Goal: Information Seeking & Learning: Learn about a topic

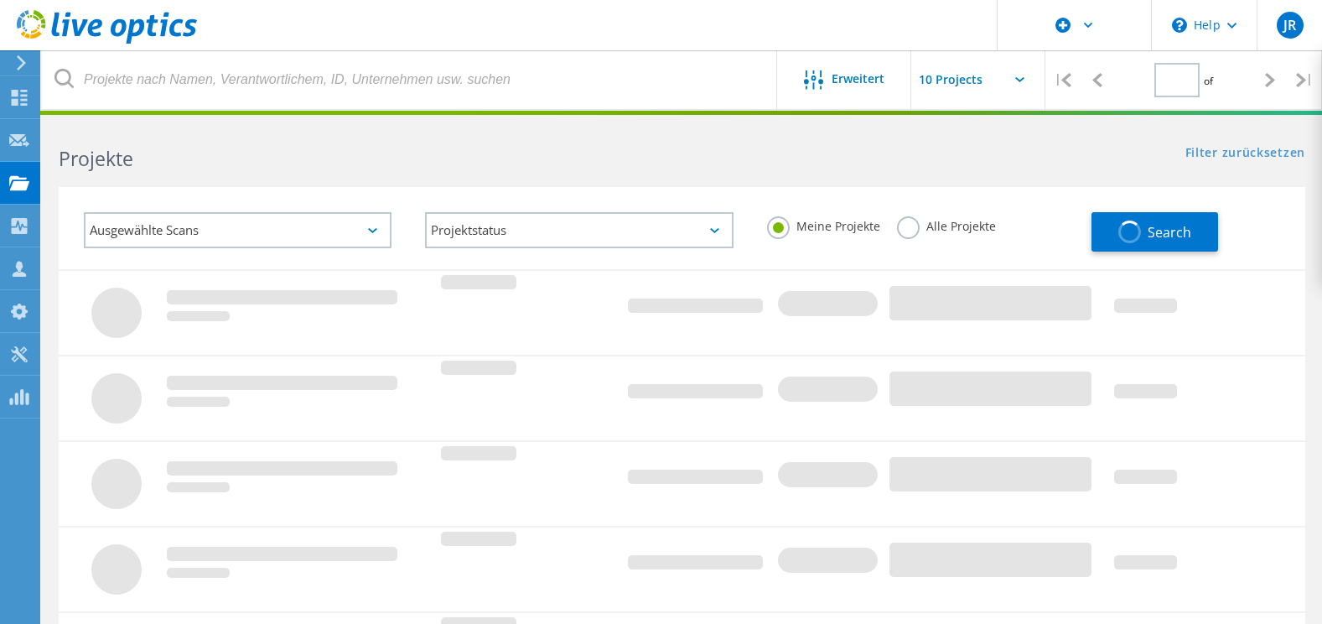
type input "1"
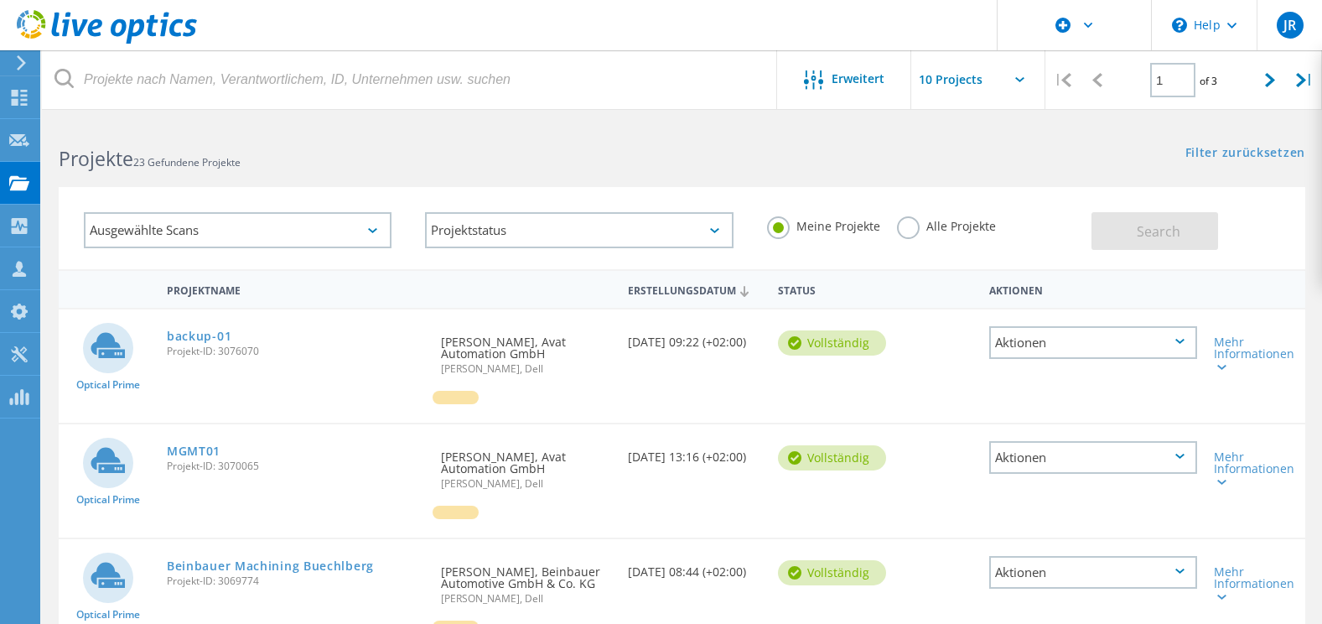
scroll to position [168, 0]
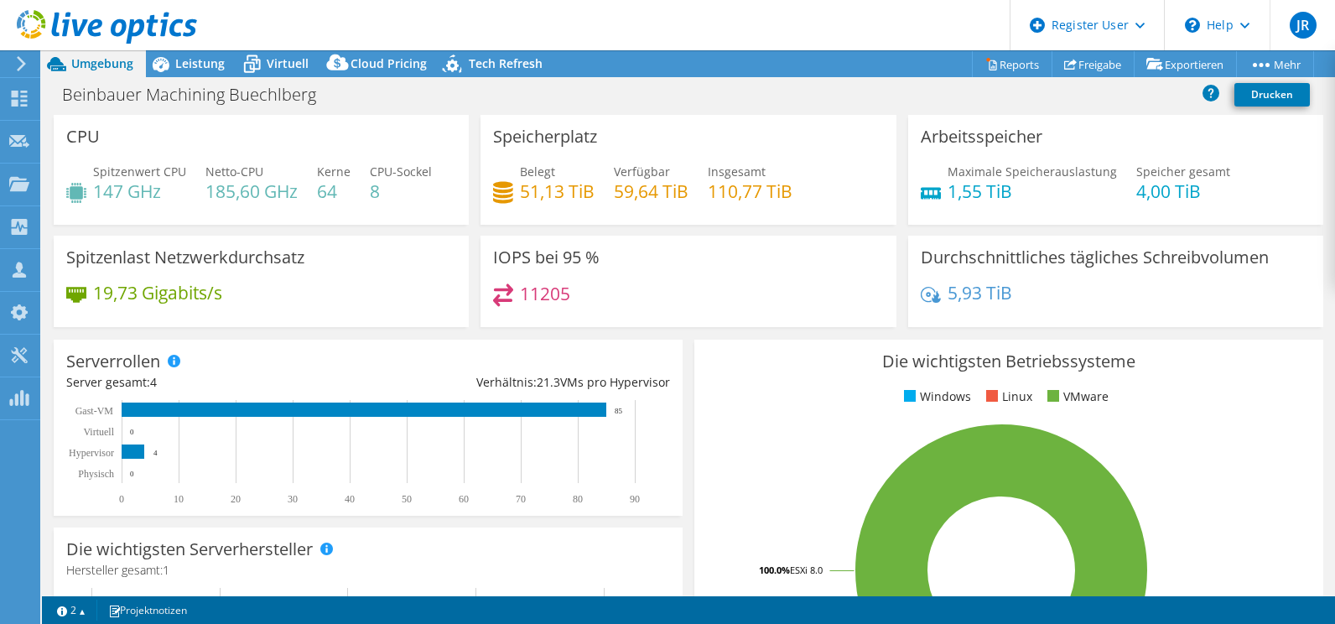
select select "USD"
click at [169, 61] on icon at bounding box center [160, 63] width 29 height 29
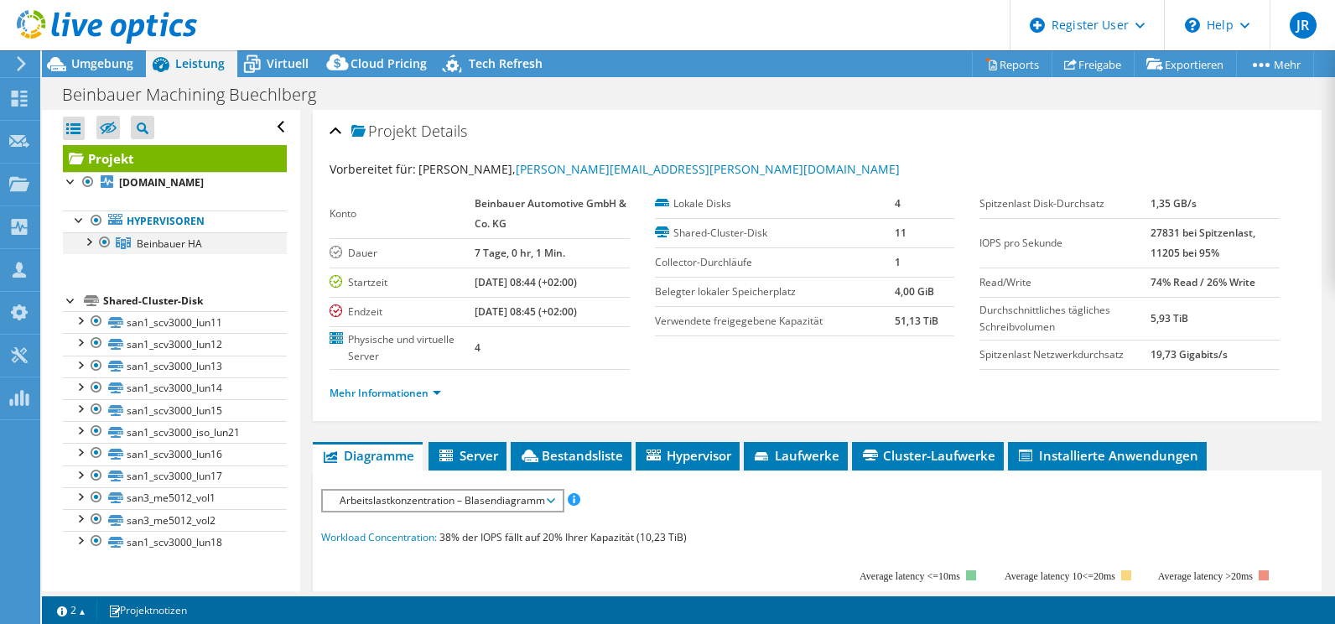
click at [87, 242] on div at bounding box center [88, 240] width 17 height 17
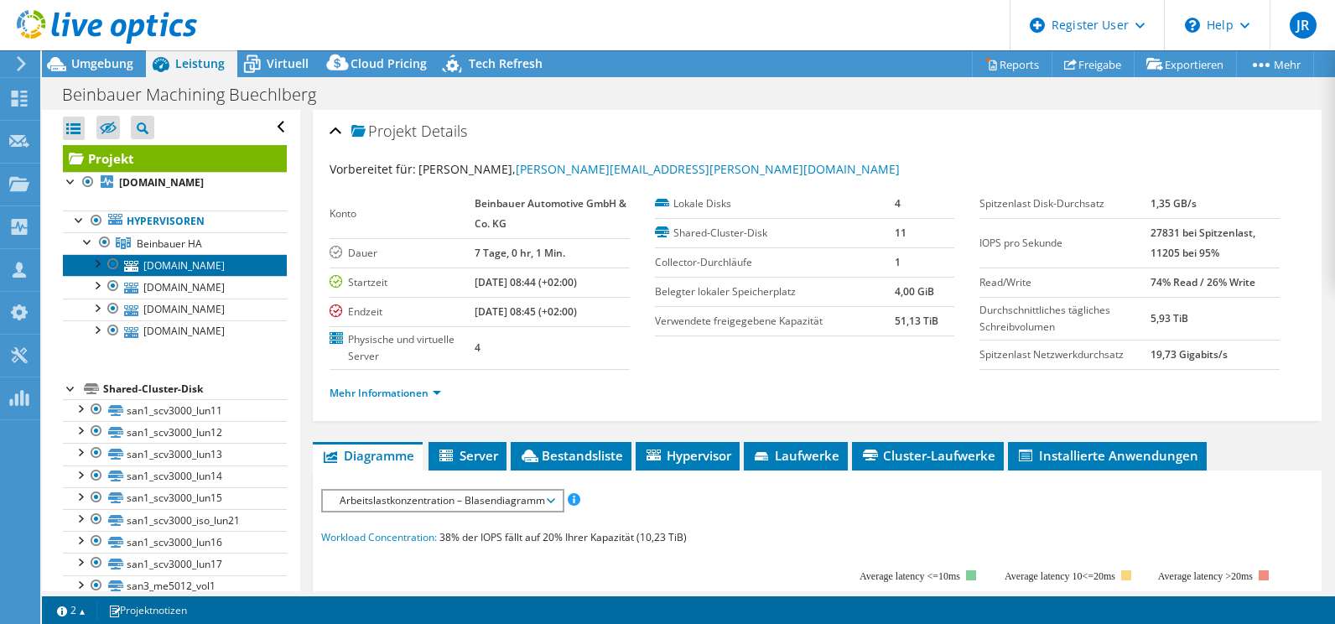
click at [196, 265] on link "[DOMAIN_NAME]" at bounding box center [175, 265] width 224 height 22
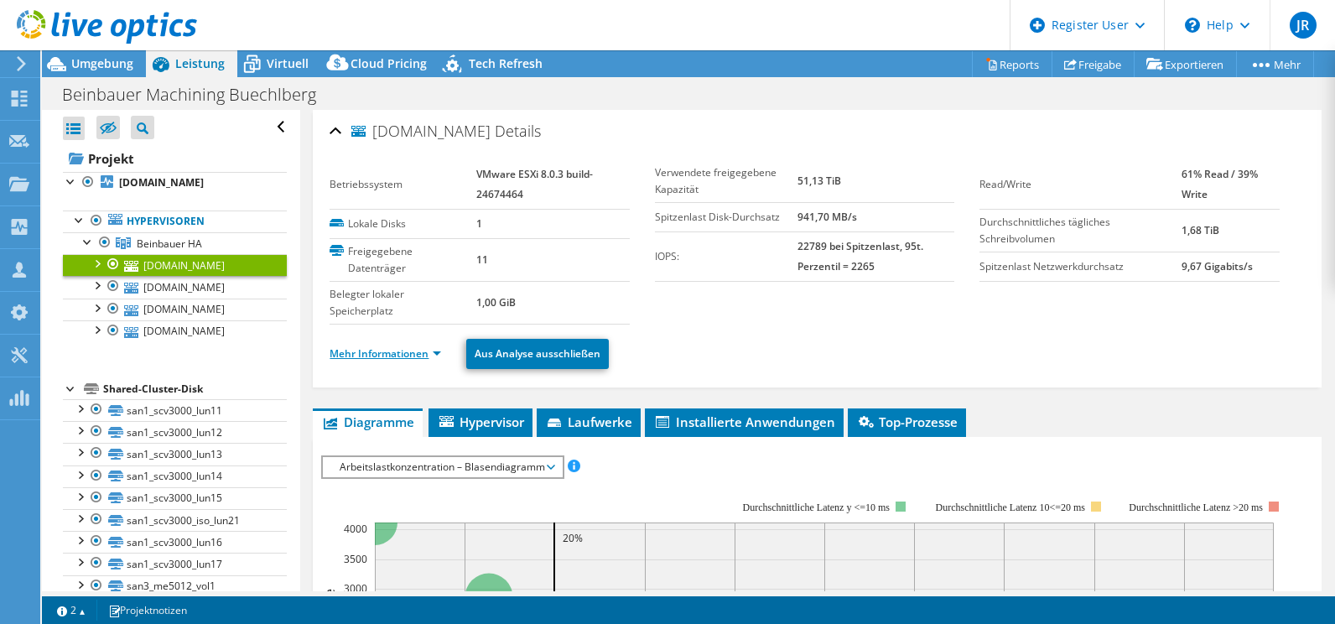
click at [378, 358] on link "Mehr Informationen" at bounding box center [386, 353] width 112 height 14
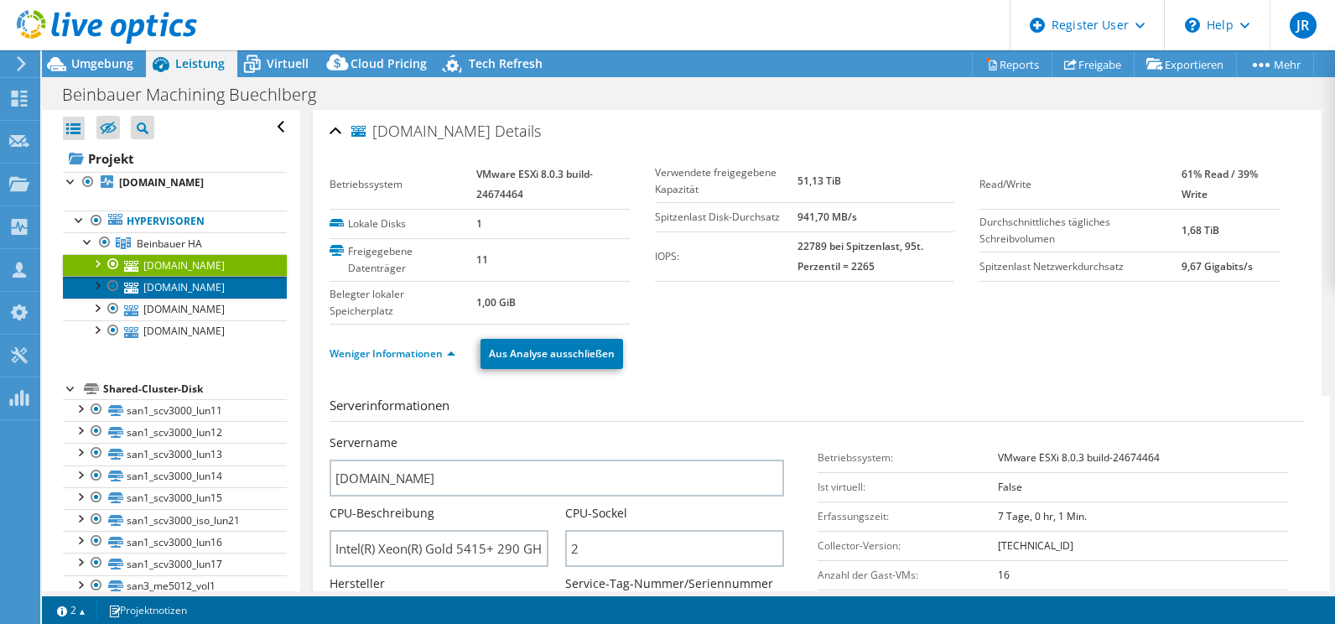
click at [164, 287] on link "[DOMAIN_NAME]" at bounding box center [175, 287] width 224 height 22
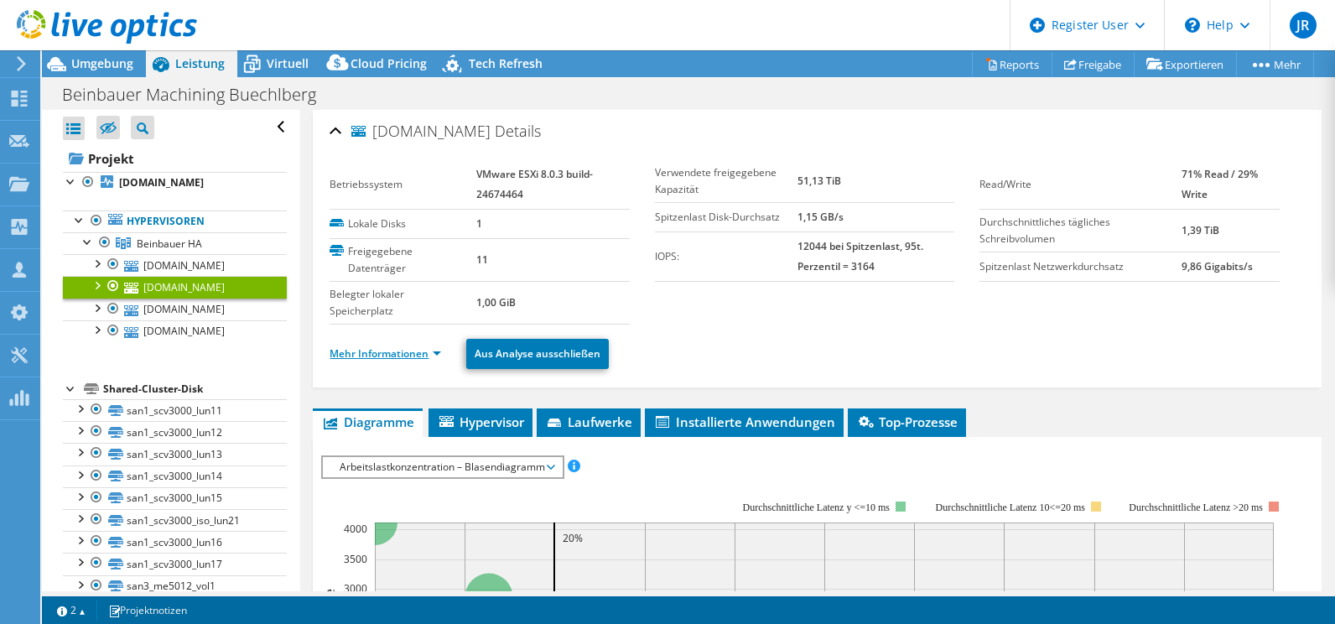
click at [416, 355] on link "Mehr Informationen" at bounding box center [386, 353] width 112 height 14
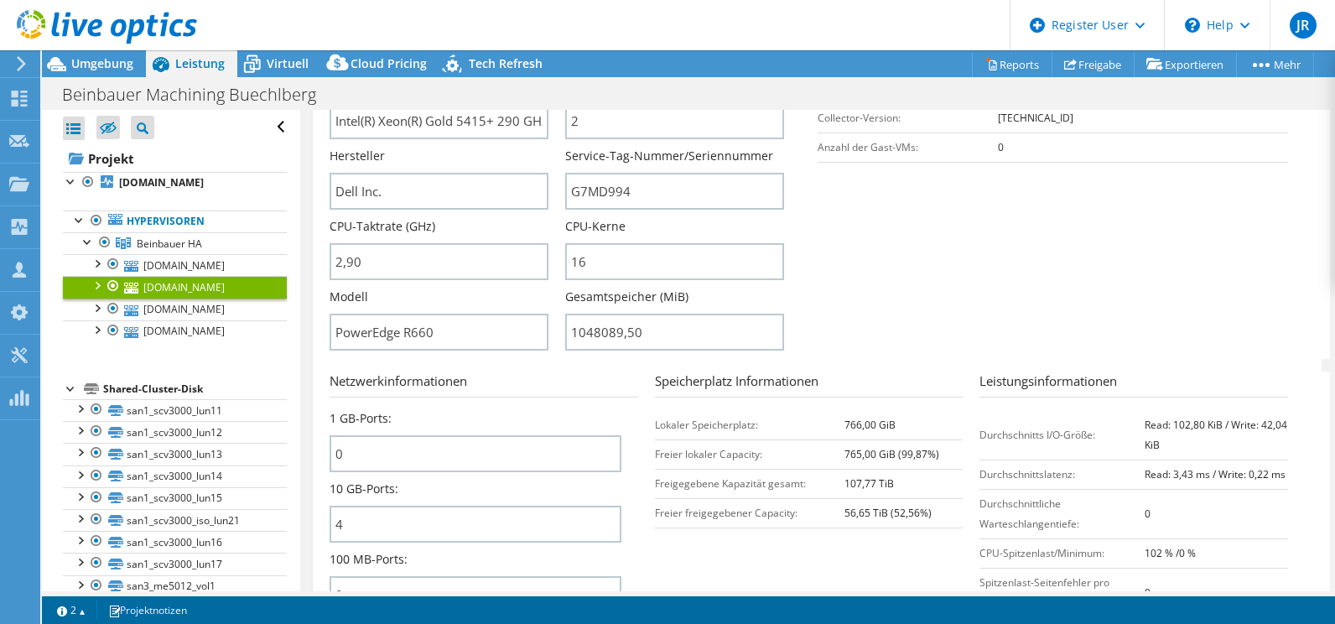
scroll to position [587, 0]
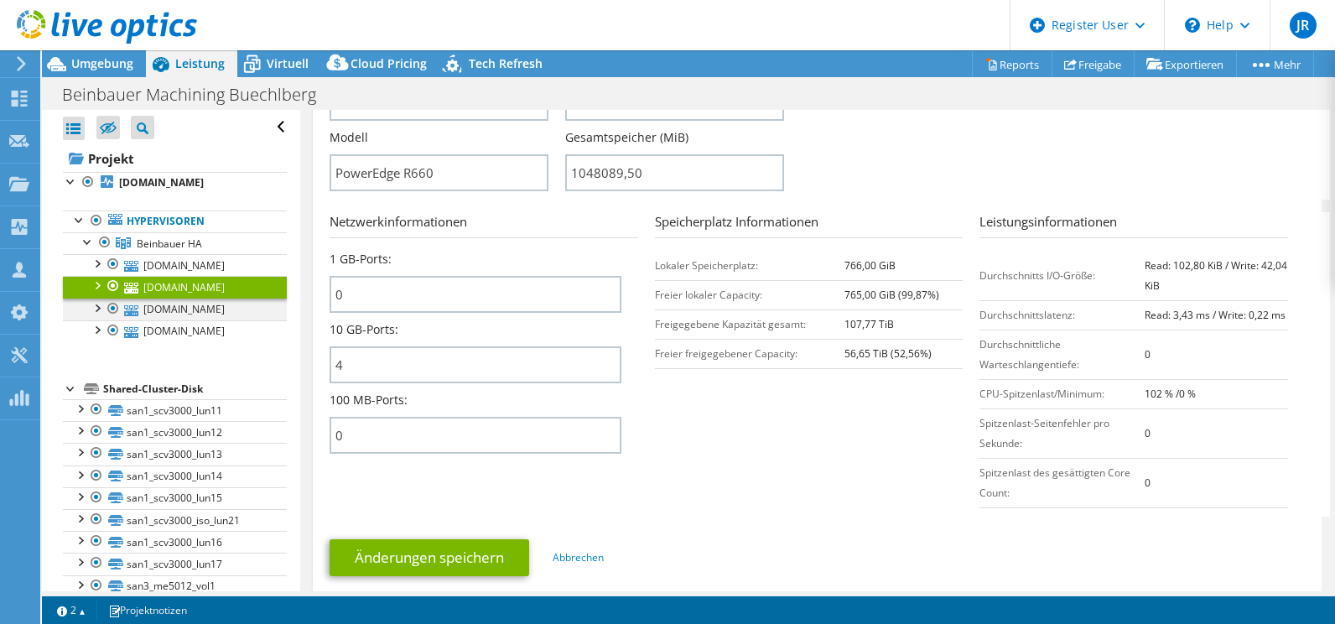
click at [98, 308] on div at bounding box center [96, 307] width 17 height 17
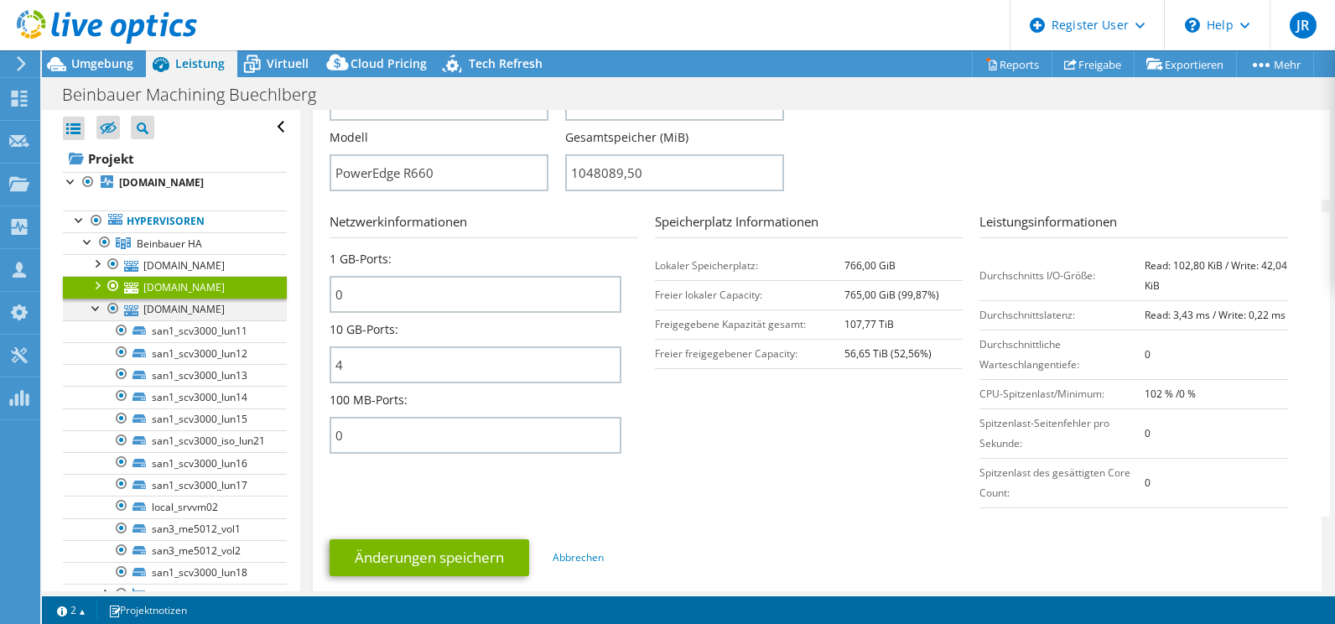
click at [95, 306] on div at bounding box center [96, 307] width 17 height 17
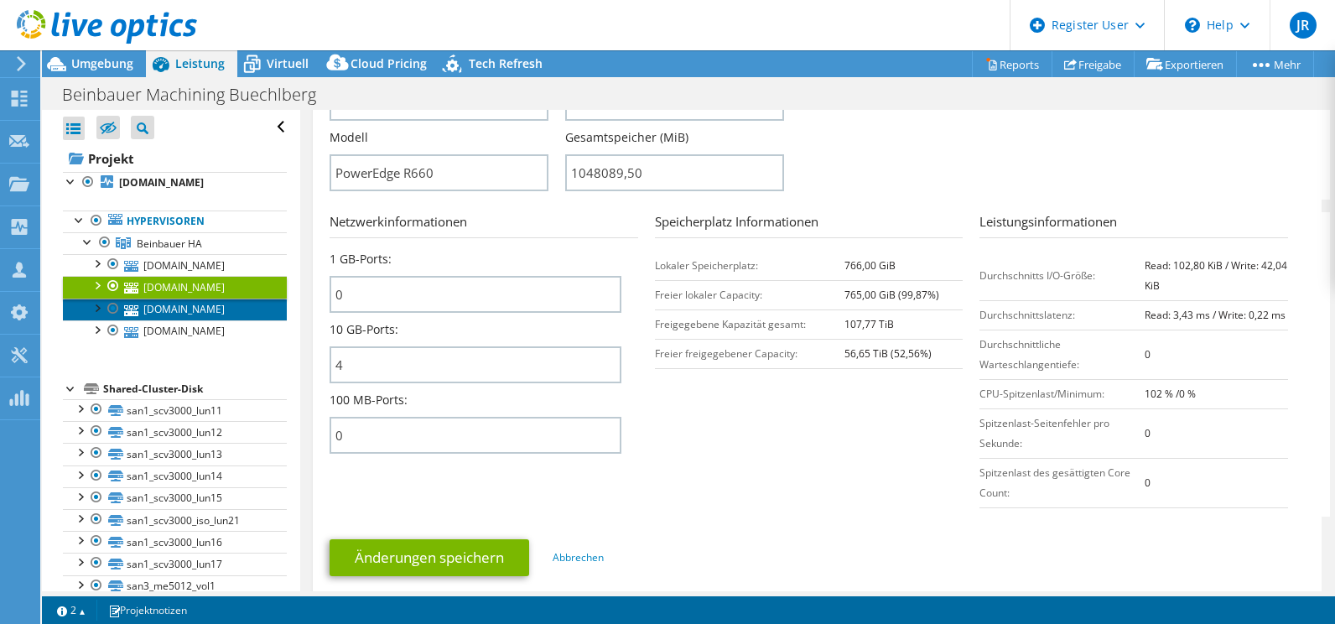
click at [189, 311] on link "[DOMAIN_NAME]" at bounding box center [175, 310] width 224 height 22
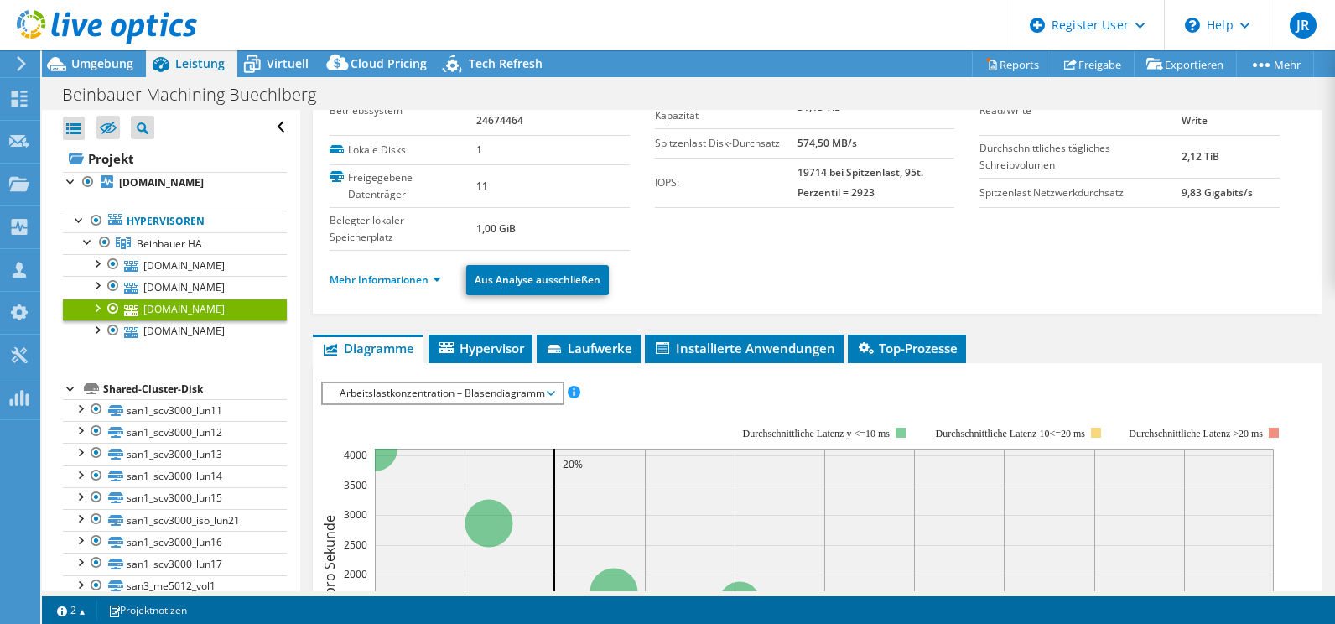
scroll to position [0, 0]
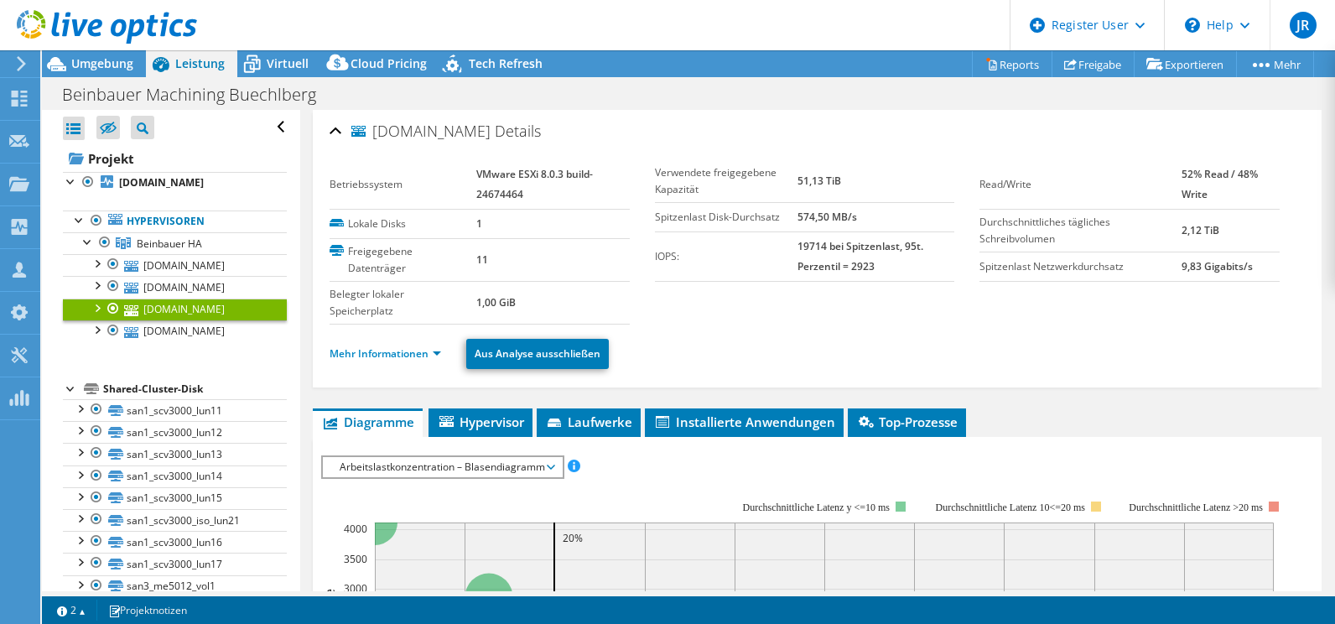
click at [365, 341] on ul "Mehr Informationen Aus Analyse ausschließen" at bounding box center [817, 352] width 975 height 34
click at [365, 346] on li "Mehr Informationen" at bounding box center [391, 354] width 122 height 18
click at [365, 350] on link "Mehr Informationen" at bounding box center [386, 353] width 112 height 14
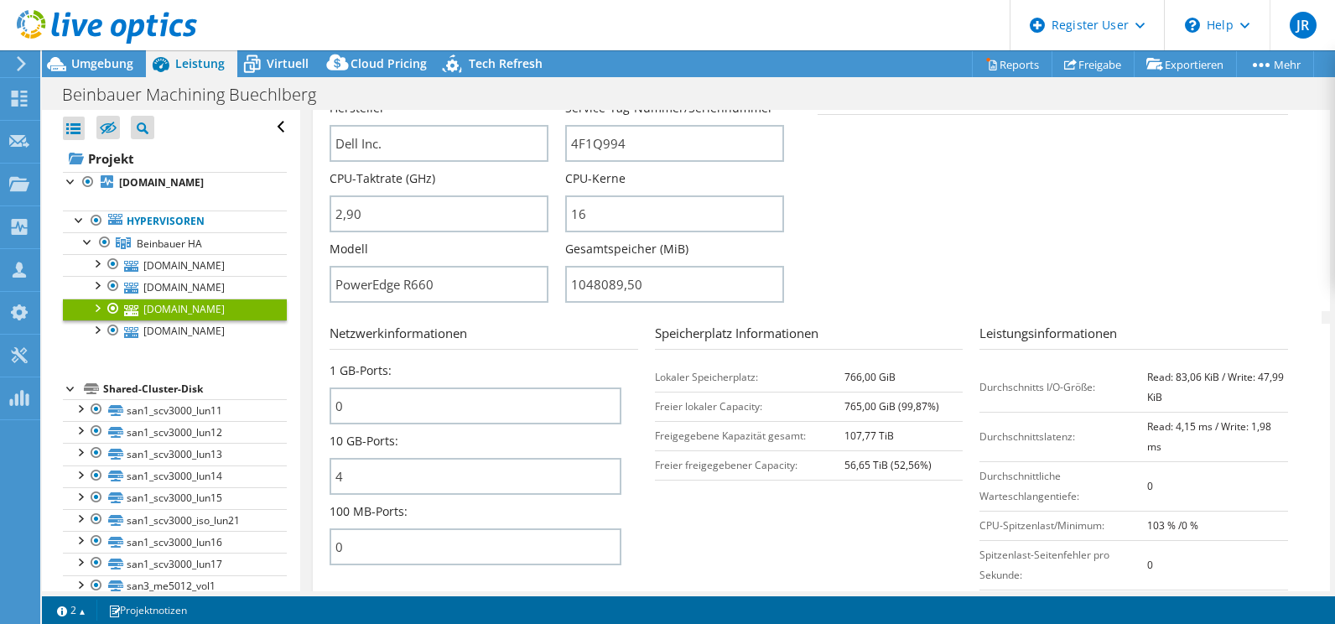
scroll to position [503, 0]
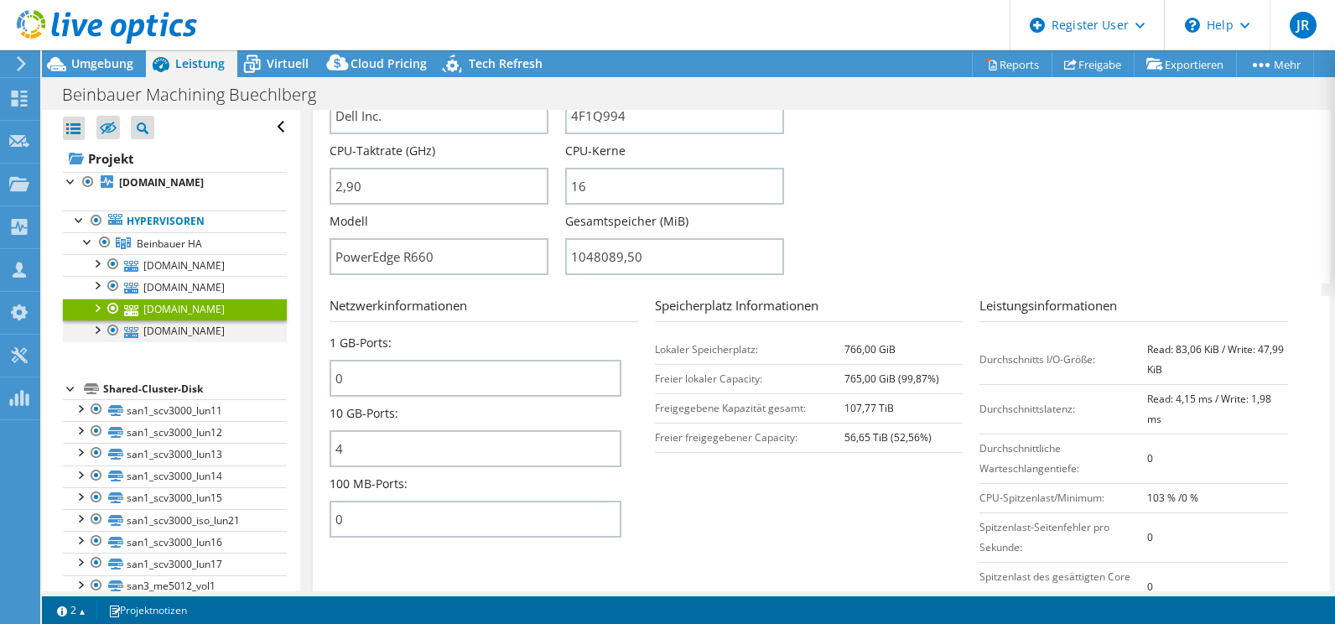
click at [101, 330] on div at bounding box center [96, 328] width 17 height 17
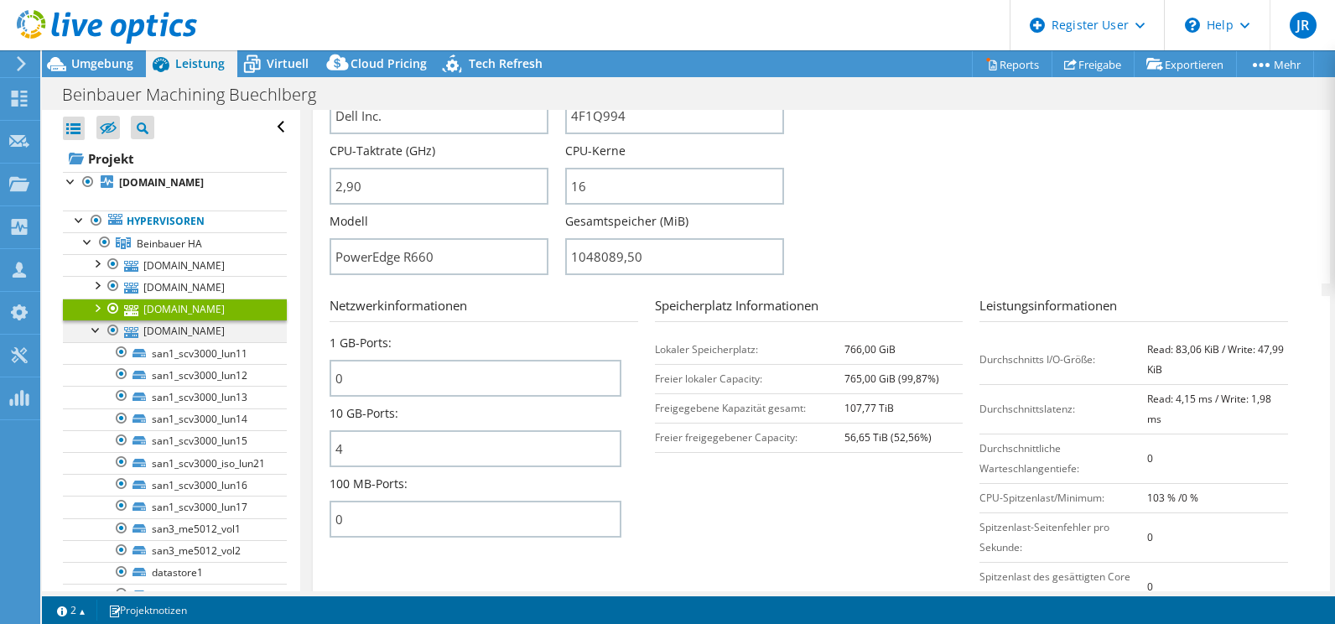
click at [98, 329] on div at bounding box center [96, 328] width 17 height 17
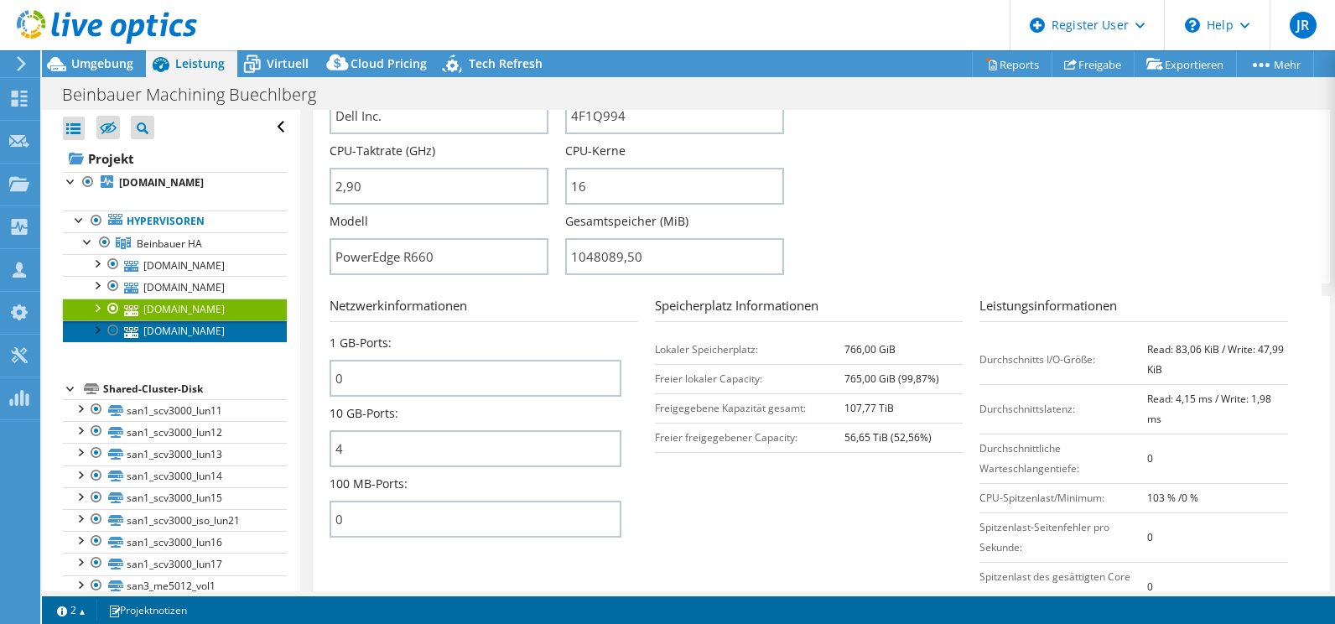
click at [183, 329] on link "[DOMAIN_NAME]" at bounding box center [175, 331] width 224 height 22
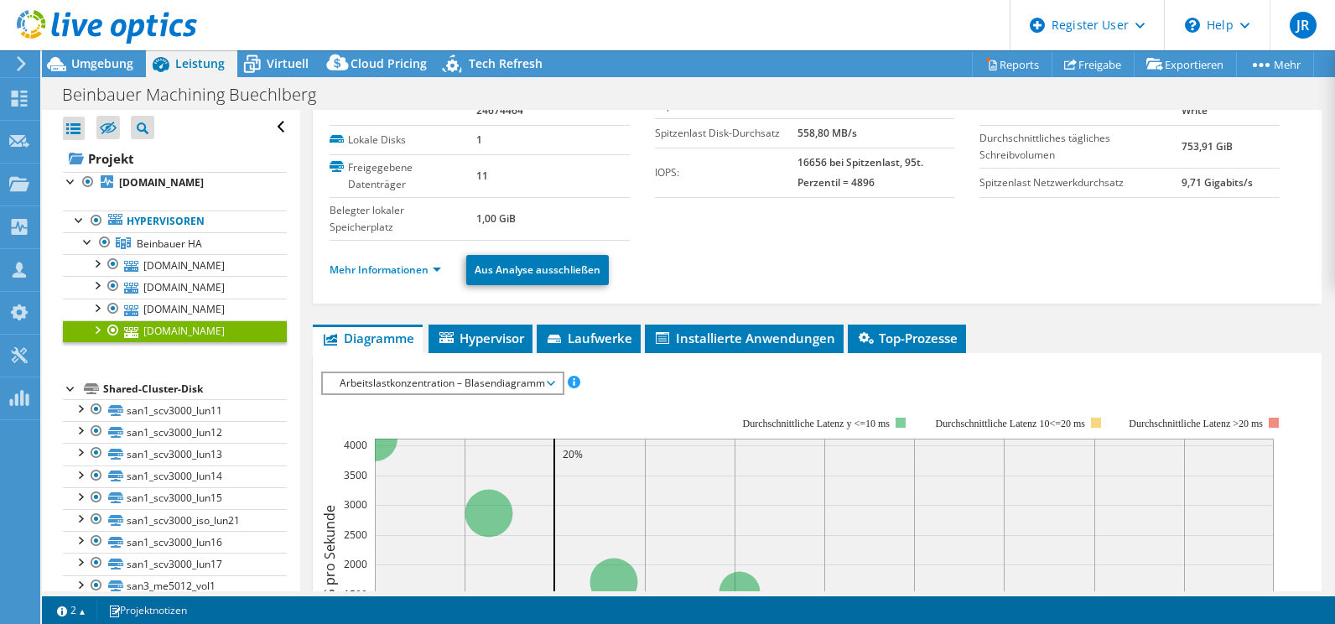
scroll to position [78, 0]
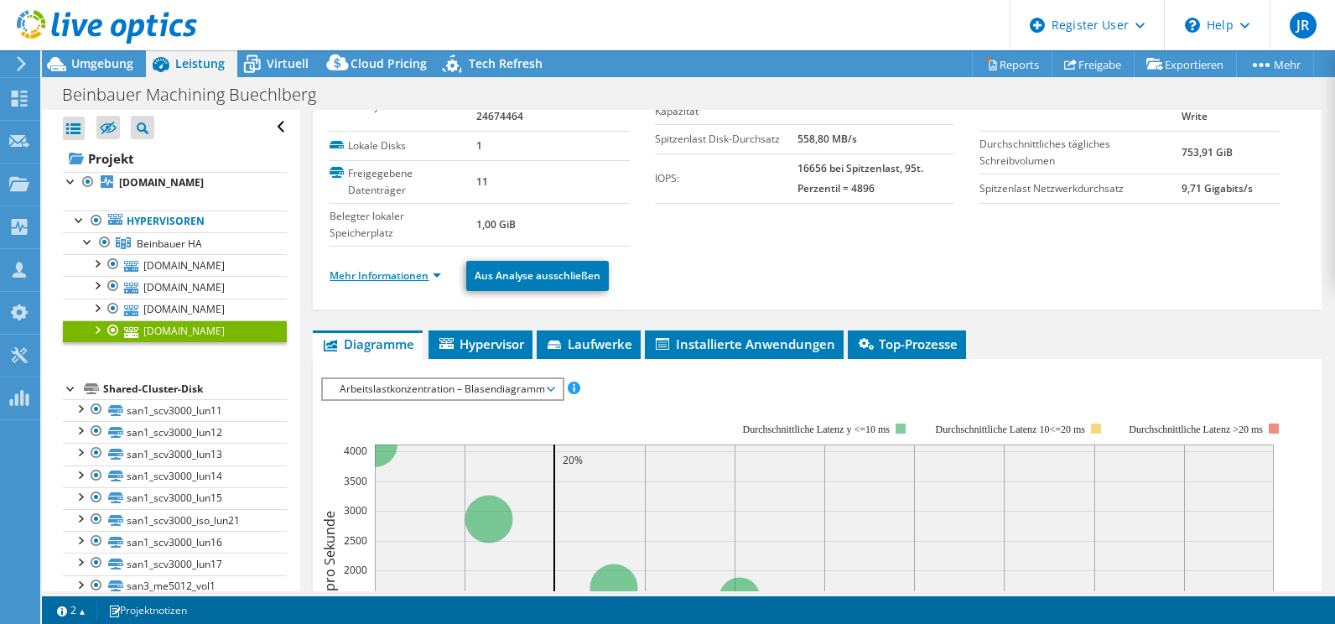
click at [368, 278] on link "Mehr Informationen" at bounding box center [386, 275] width 112 height 14
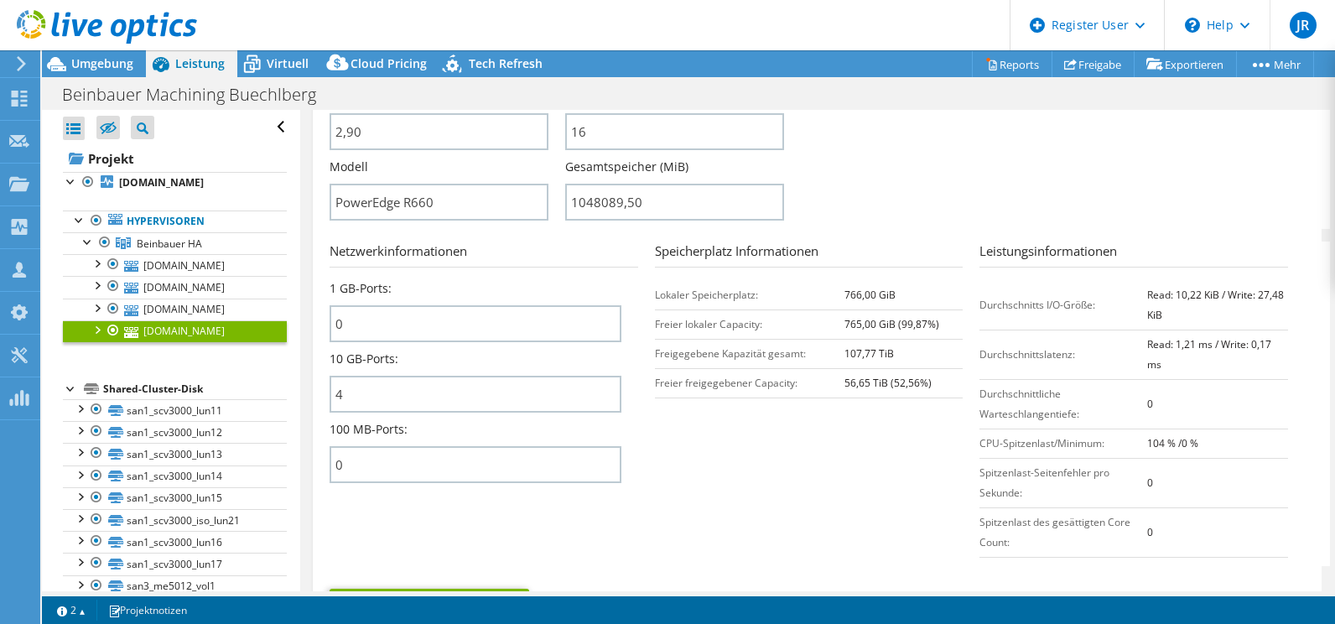
scroll to position [581, 0]
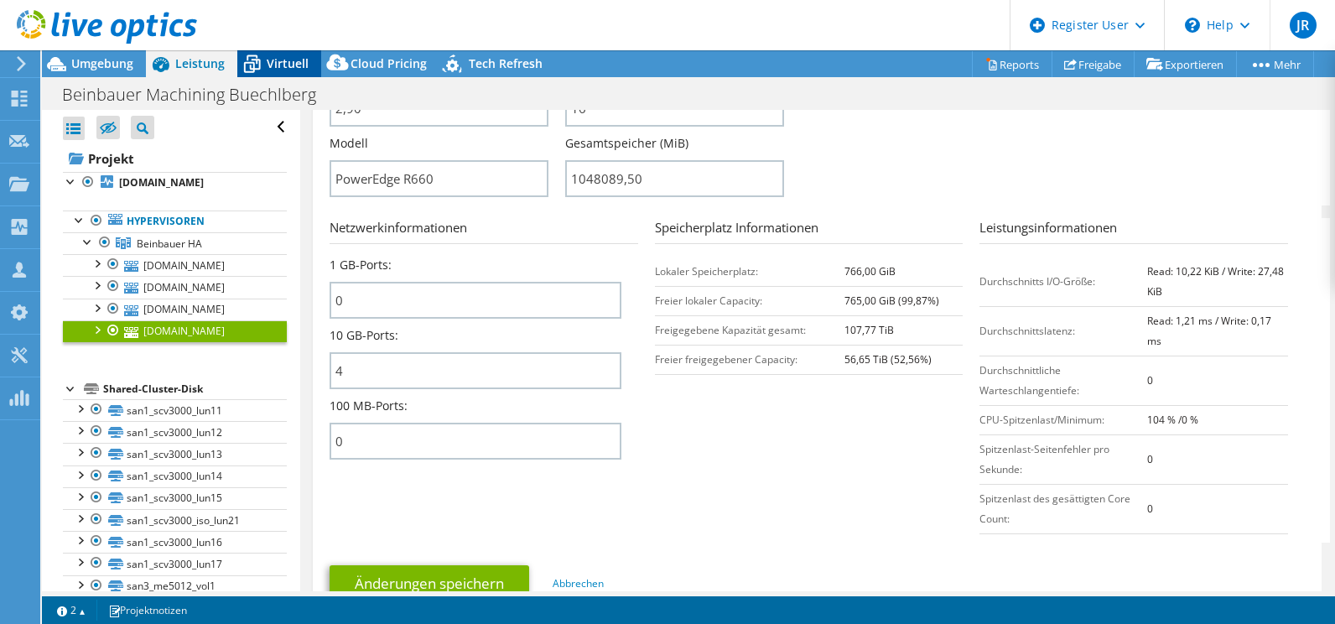
click at [265, 68] on icon at bounding box center [251, 63] width 29 height 29
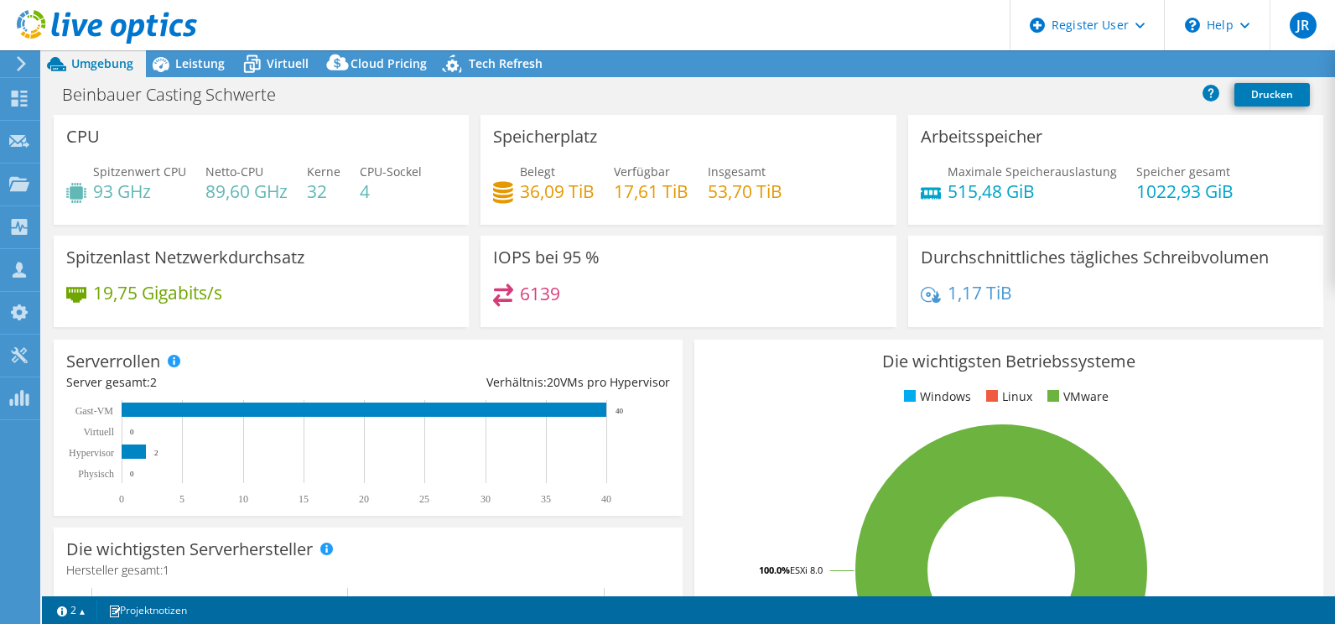
select select "USD"
click at [184, 64] on span "Leistung" at bounding box center [199, 63] width 49 height 16
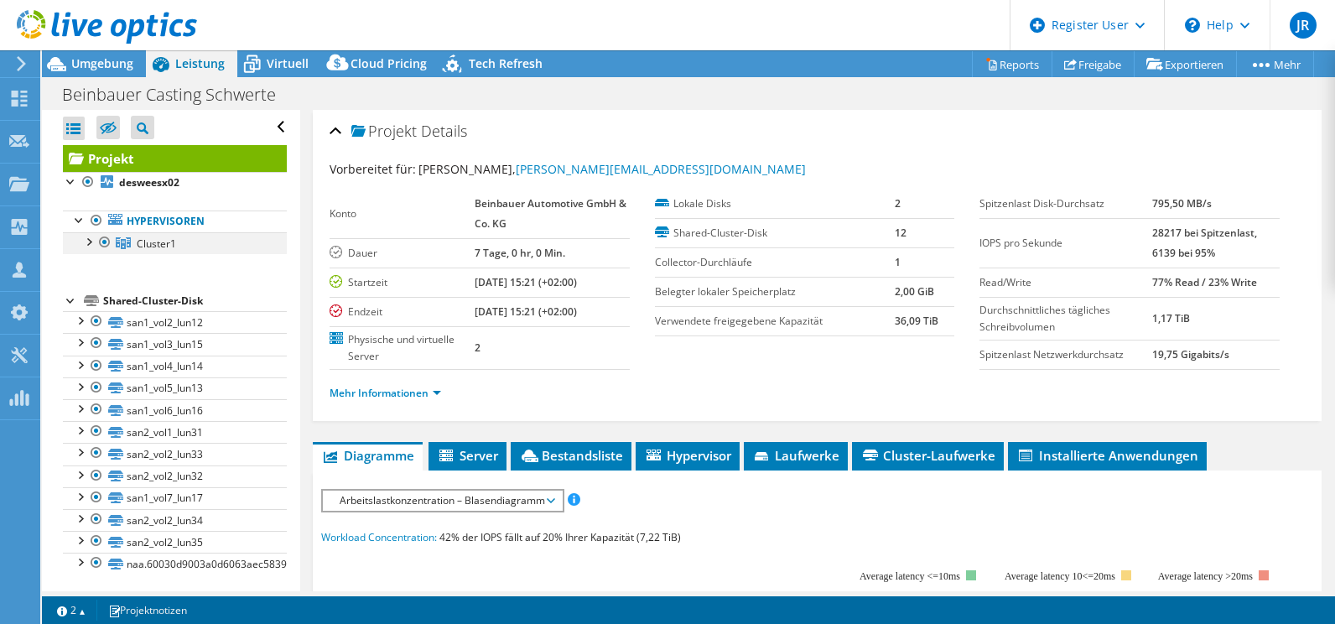
click at [86, 241] on div at bounding box center [88, 240] width 17 height 17
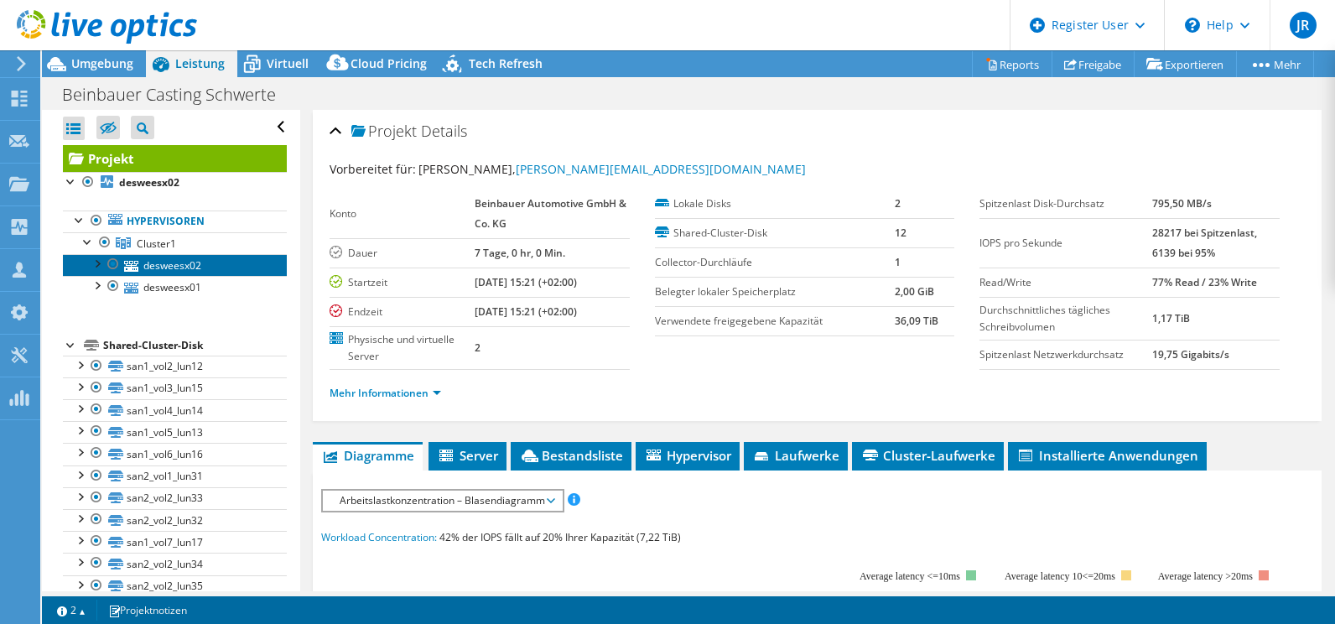
click at [172, 265] on link "desweesx02" at bounding box center [175, 265] width 224 height 22
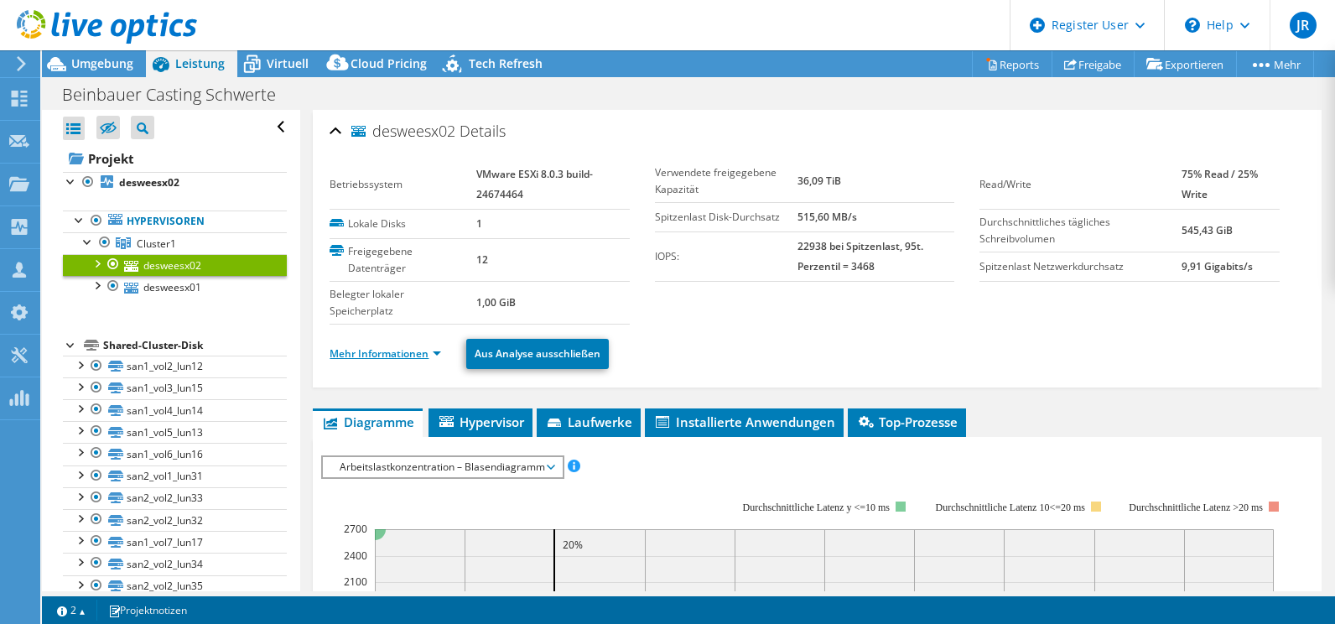
click at [418, 356] on link "Mehr Informationen" at bounding box center [386, 353] width 112 height 14
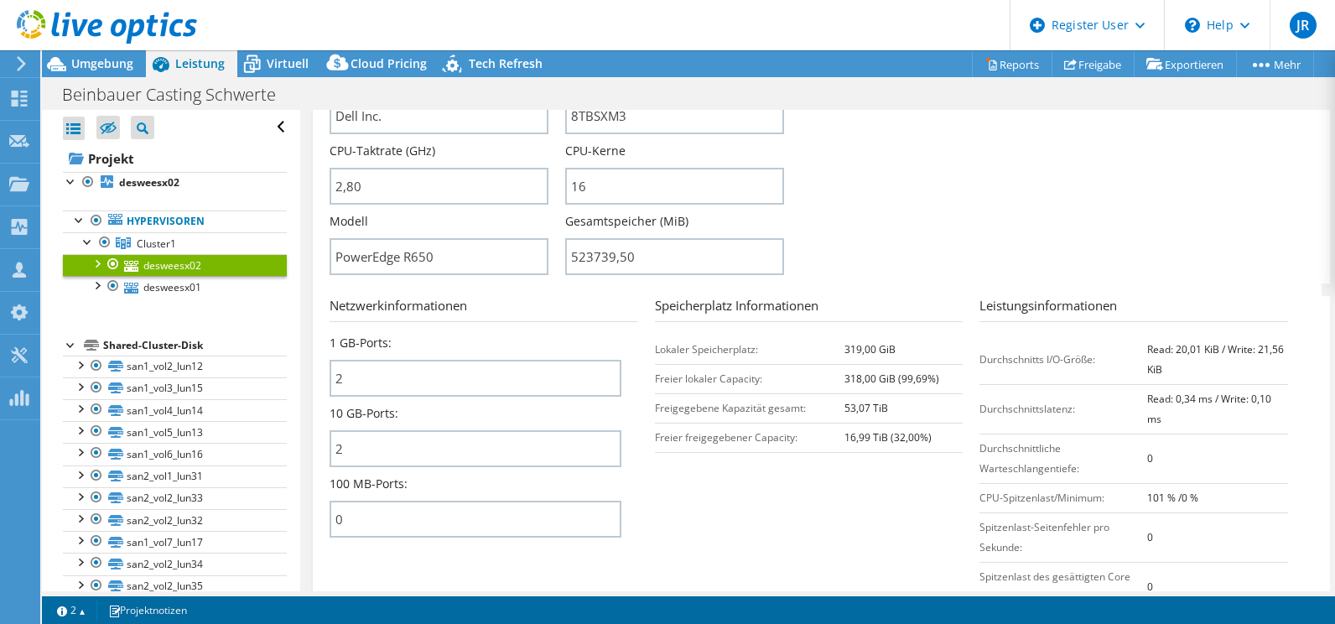
scroll to position [587, 0]
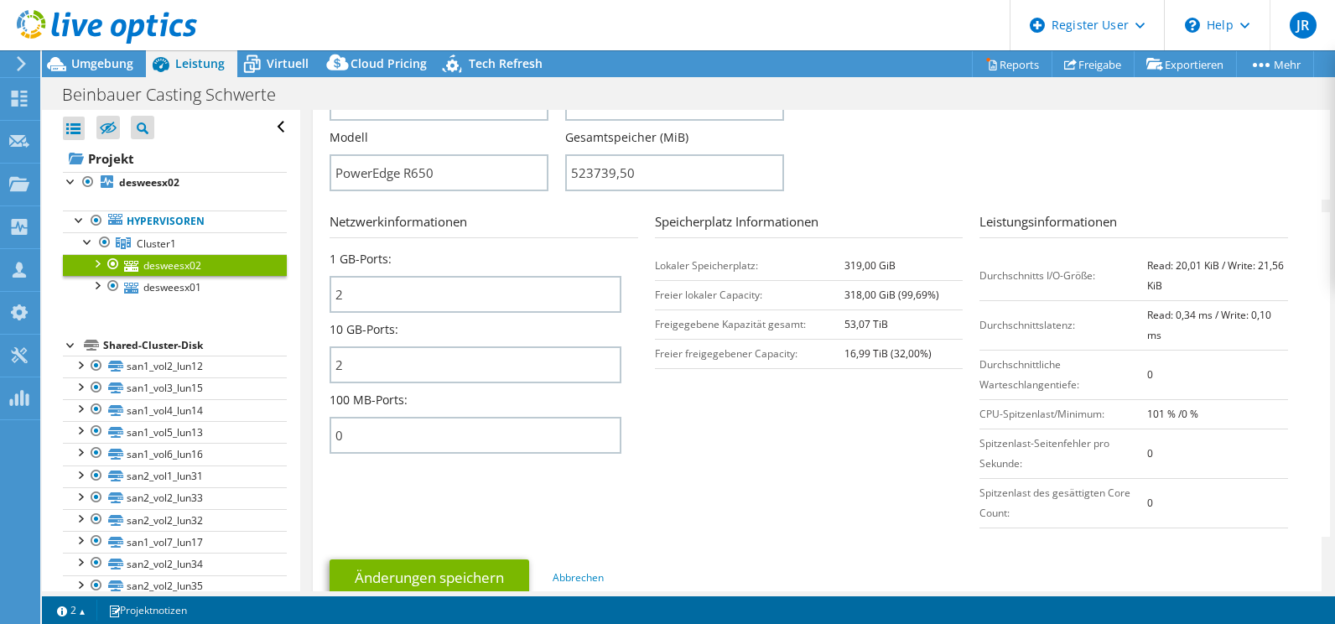
click at [202, 300] on ul "Hypervisoren Cluster1 desweesx02" at bounding box center [175, 255] width 224 height 122
click at [176, 289] on link "desweesx01" at bounding box center [175, 287] width 224 height 22
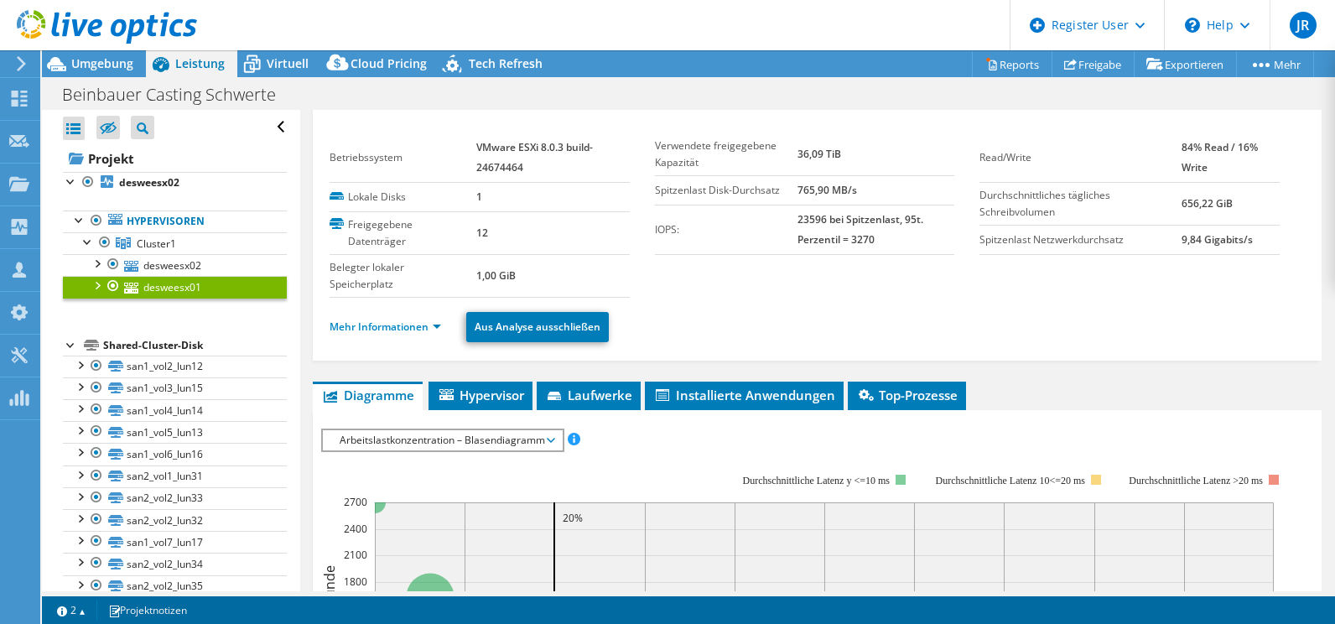
scroll to position [0, 0]
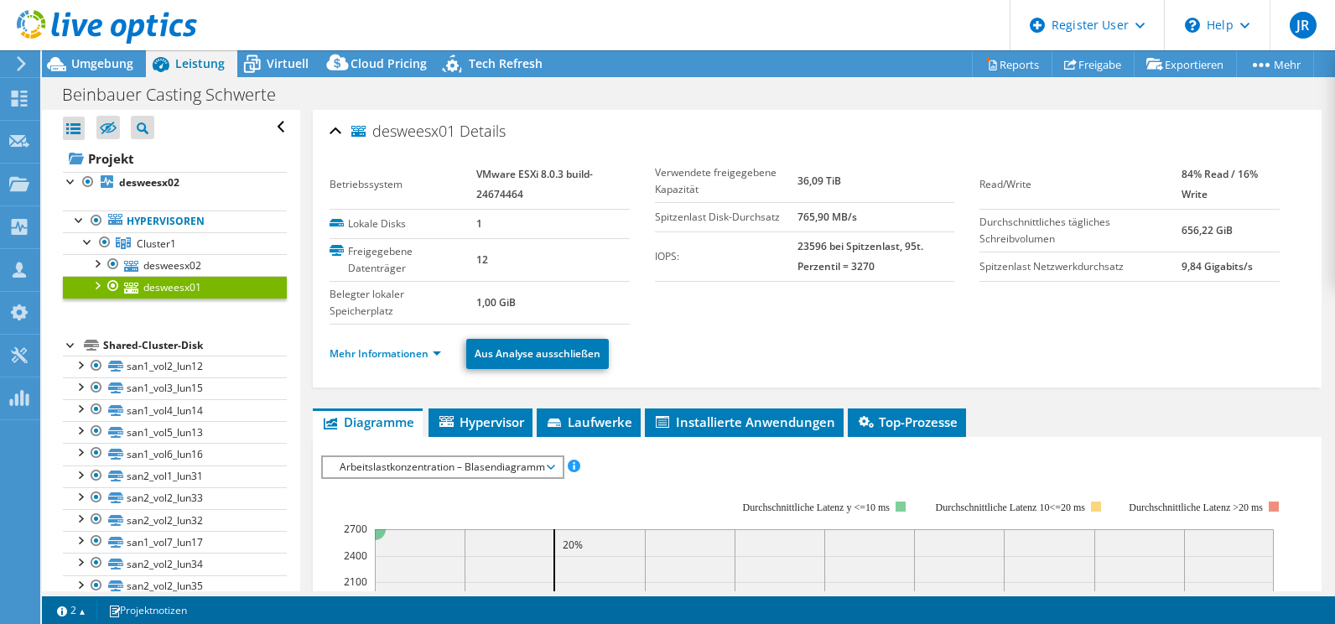
click at [369, 362] on li "Mehr Informationen" at bounding box center [391, 354] width 122 height 18
click at [368, 356] on link "Mehr Informationen" at bounding box center [386, 353] width 112 height 14
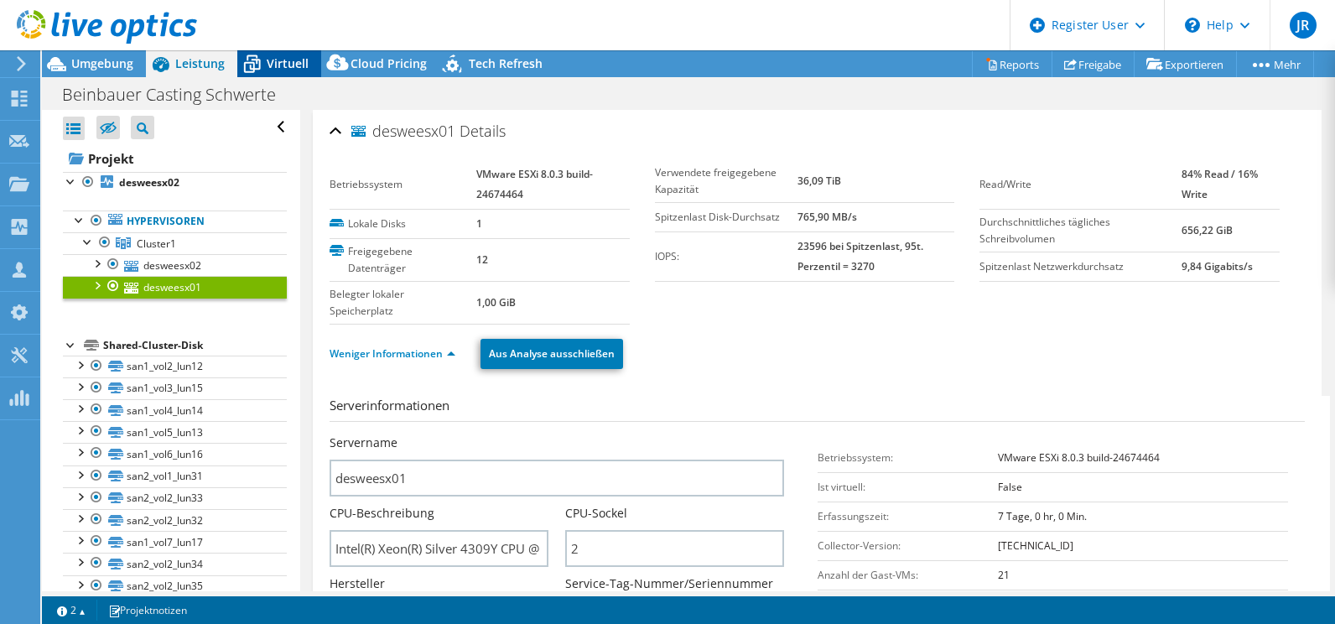
click at [256, 66] on icon at bounding box center [251, 63] width 29 height 29
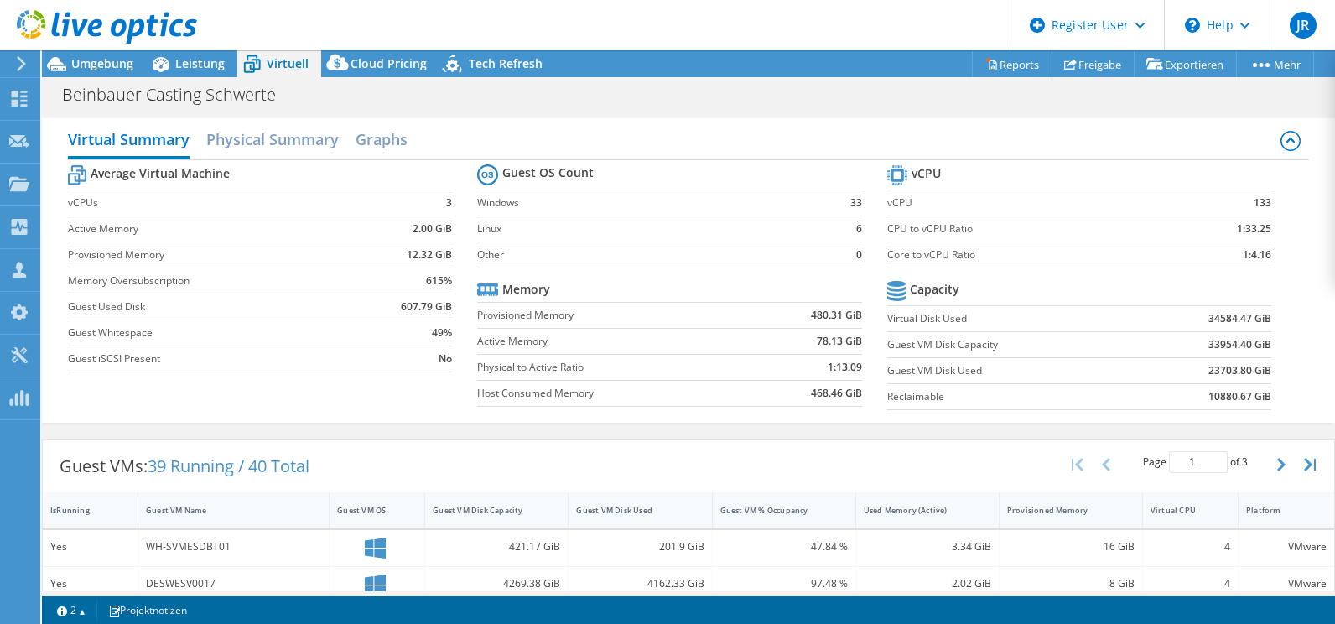
click at [797, 128] on div "Virtual Summary Physical Summary Graphs" at bounding box center [688, 141] width 1241 height 38
drag, startPoint x: 1198, startPoint y: 317, endPoint x: 1260, endPoint y: 369, distance: 80.3
click at [1260, 369] on section "vCPU vCPU 133 CPU to vCPU Ratio 1:33.25 Core to vCPU Ratio 1:4.16 Capacity Virt…" at bounding box center [1092, 289] width 410 height 257
drag, startPoint x: 1260, startPoint y: 369, endPoint x: 1208, endPoint y: 380, distance: 53.1
click at [1208, 380] on td "23703.80 GiB" at bounding box center [1205, 370] width 132 height 26
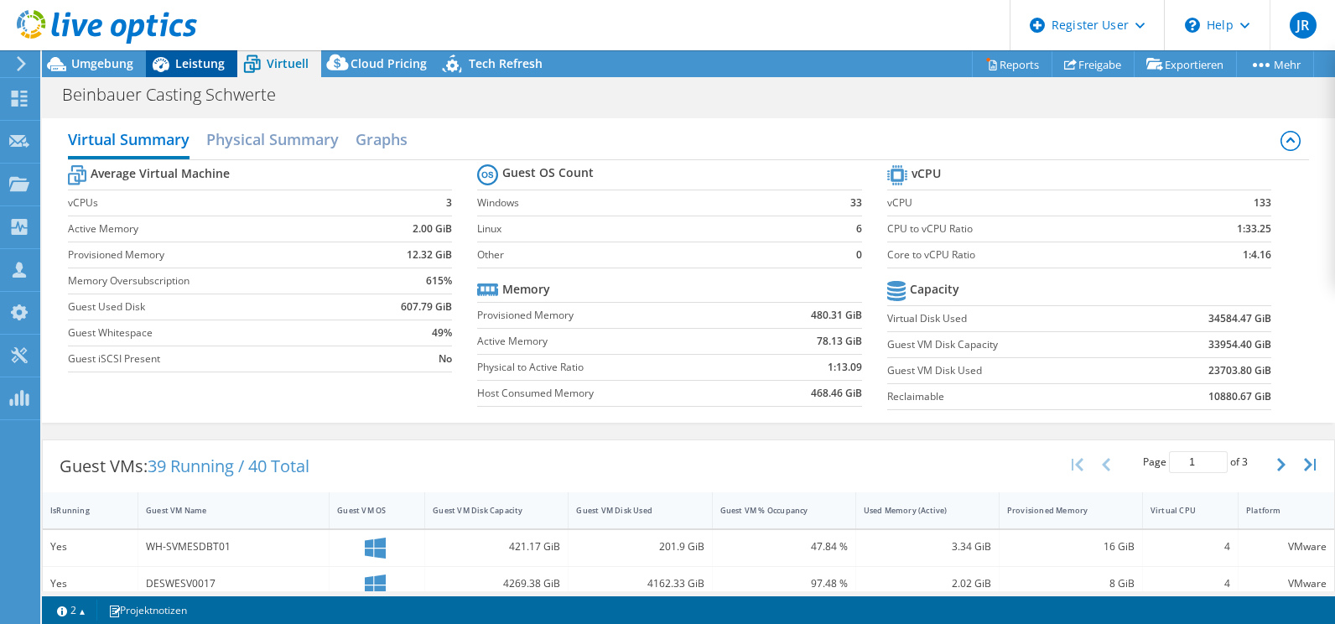
click at [193, 56] on span "Leistung" at bounding box center [199, 63] width 49 height 16
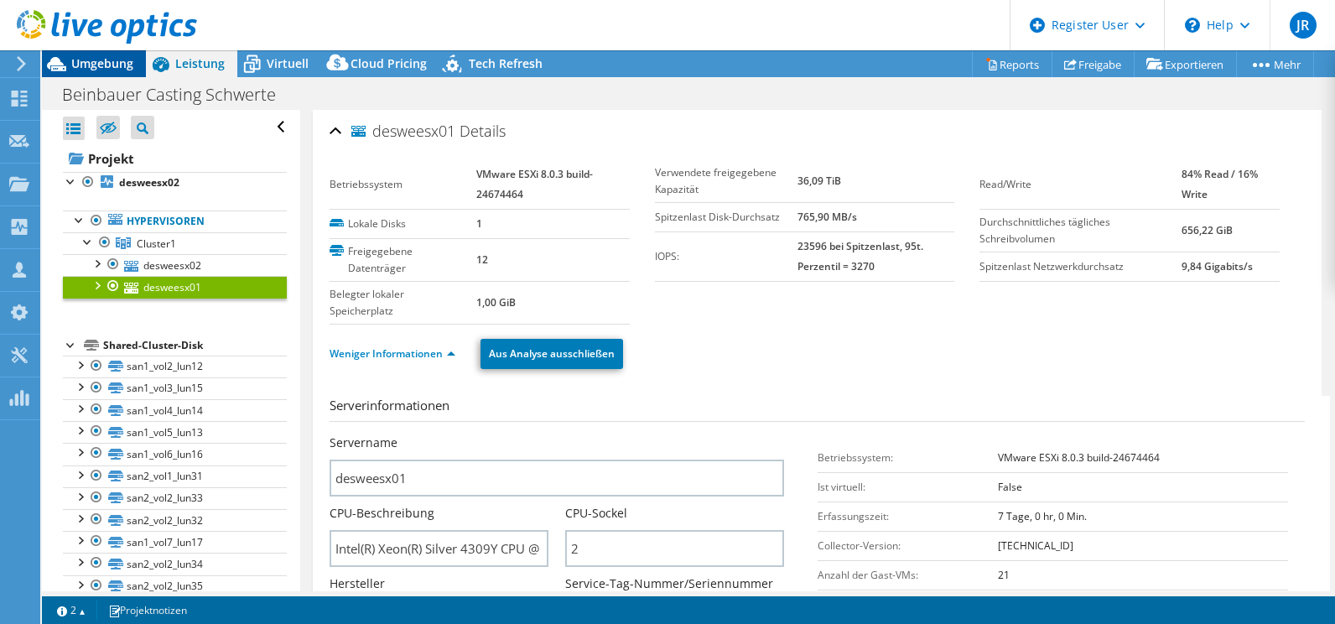
click at [96, 59] on span "Umgebung" at bounding box center [102, 63] width 62 height 16
